Goal: Book appointment/travel/reservation

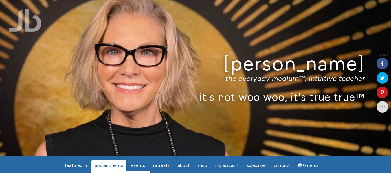
click at [107, 166] on span "Appointments" at bounding box center [109, 165] width 28 height 5
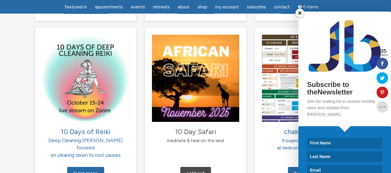
scroll to position [594, 0]
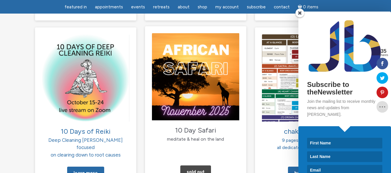
click at [207, 62] on img at bounding box center [195, 76] width 87 height 87
click at [200, 166] on link "Sold Out" at bounding box center [195, 172] width 31 height 13
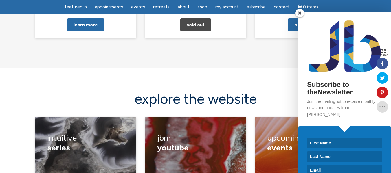
scroll to position [742, 0]
click at [248, 117] on div "JBM YouTube Membership Videos Community Monthly Energy Updates" at bounding box center [196, 172] width 110 height 111
click at [259, 51] on div "Subscribe to theNewsletter Join the mailing list to receive monthly news and up…" at bounding box center [325, 93] width 132 height 162
click at [297, 13] on span at bounding box center [299, 13] width 9 height 9
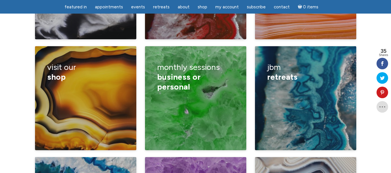
scroll to position [926, 0]
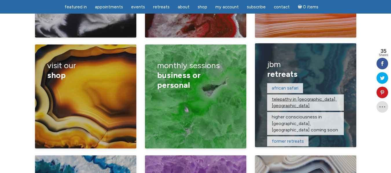
click at [294, 97] on link "telepathy in Taos, NM" at bounding box center [304, 103] width 65 height 12
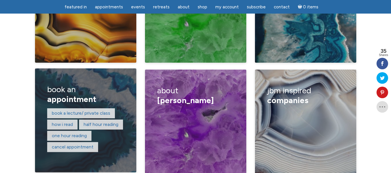
scroll to position [1012, 0]
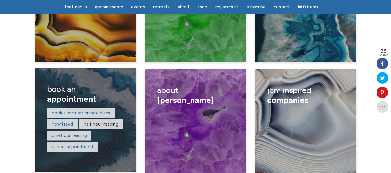
click at [91, 121] on link "Half hour reading" at bounding box center [101, 123] width 35 height 5
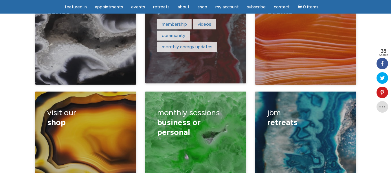
scroll to position [879, 0]
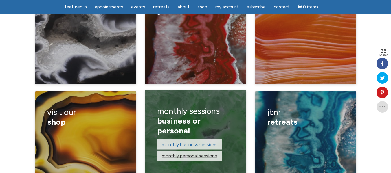
click at [180, 153] on link "monthly personal sessions" at bounding box center [189, 155] width 55 height 5
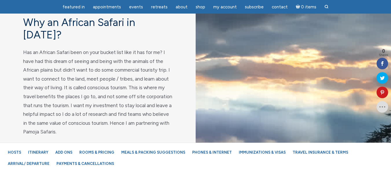
scroll to position [428, 0]
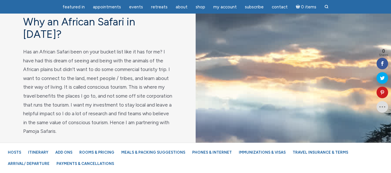
drag, startPoint x: 0, startPoint y: 0, endPoint x: 196, endPoint y: 122, distance: 231.4
click at [196, 122] on div "main" at bounding box center [294, 175] width 196 height 366
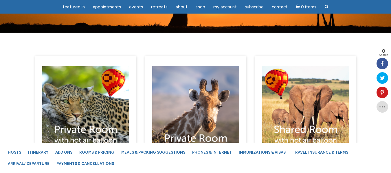
scroll to position [3452, 0]
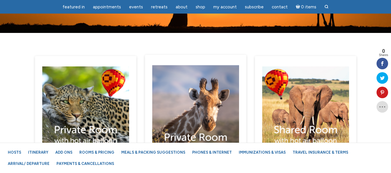
click at [201, 78] on img "main" at bounding box center [195, 108] width 87 height 87
click at [203, 92] on img "main" at bounding box center [195, 108] width 87 height 87
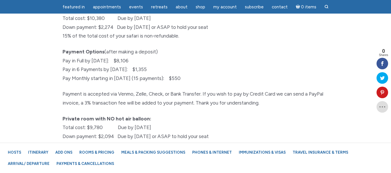
scroll to position [3864, 0]
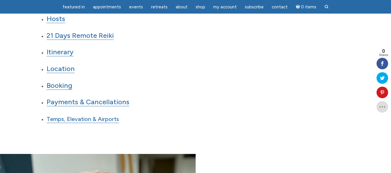
scroll to position [719, 0]
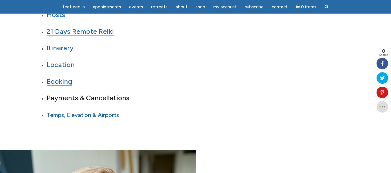
click at [120, 94] on link "Payments & Cancellations" at bounding box center [88, 98] width 83 height 9
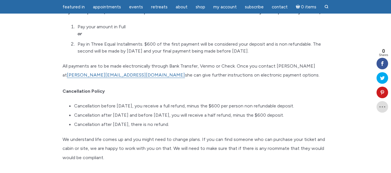
scroll to position [6373, 0]
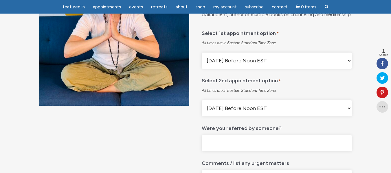
scroll to position [102, 0]
click at [346, 69] on select "Monday Before Noon EST Monday After Noon EST First Available Appointment" at bounding box center [277, 60] width 150 height 16
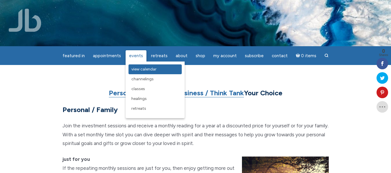
click at [138, 69] on span "View Calendar" at bounding box center [143, 69] width 25 height 5
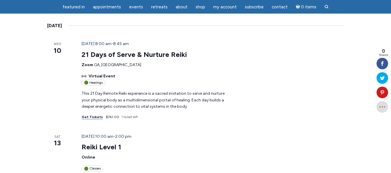
scroll to position [116, 0]
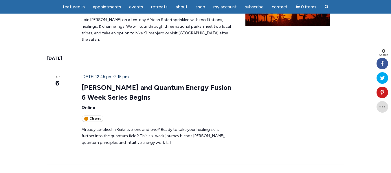
scroll to position [862, 0]
